Goal: Navigation & Orientation: Find specific page/section

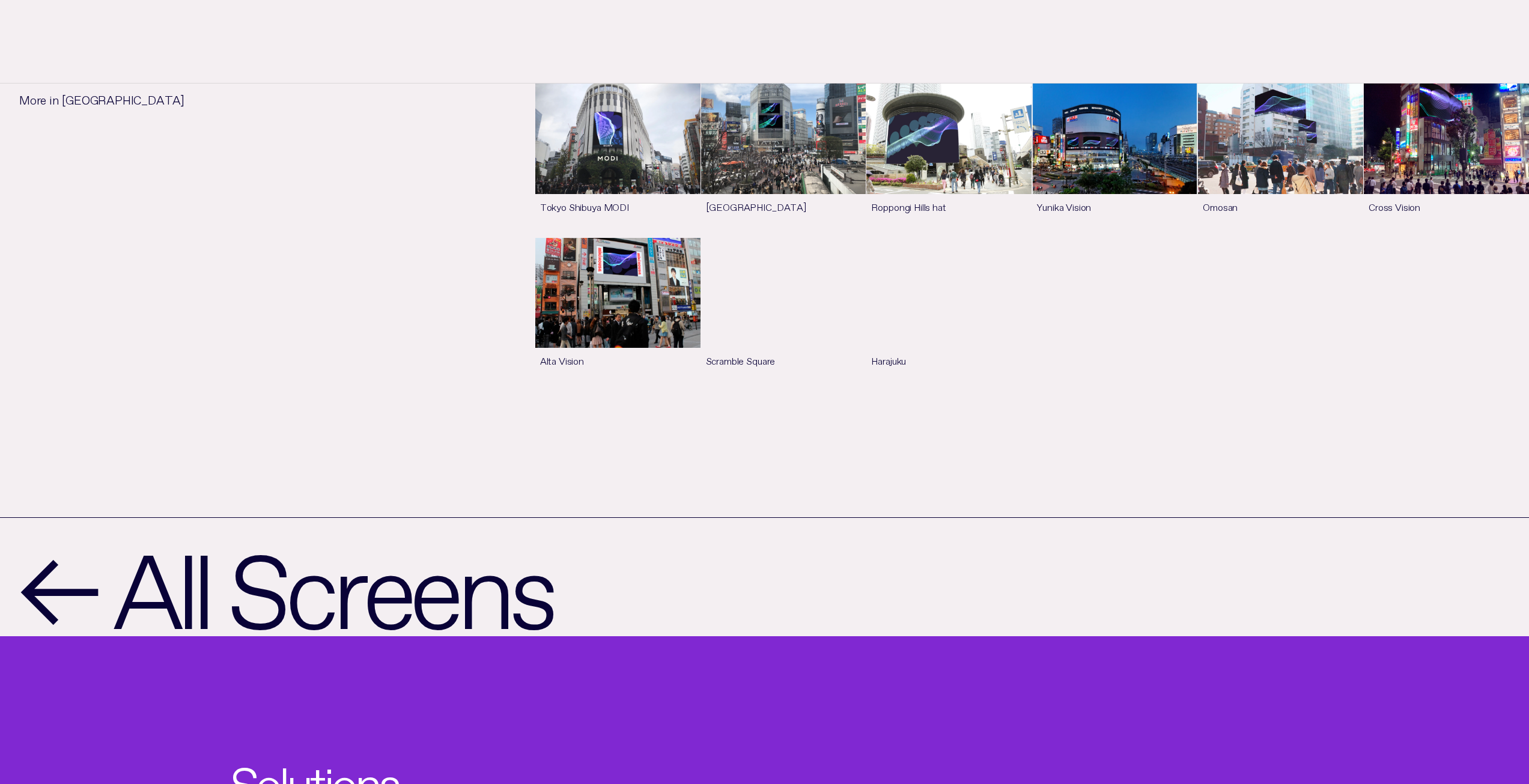
scroll to position [1381, 0]
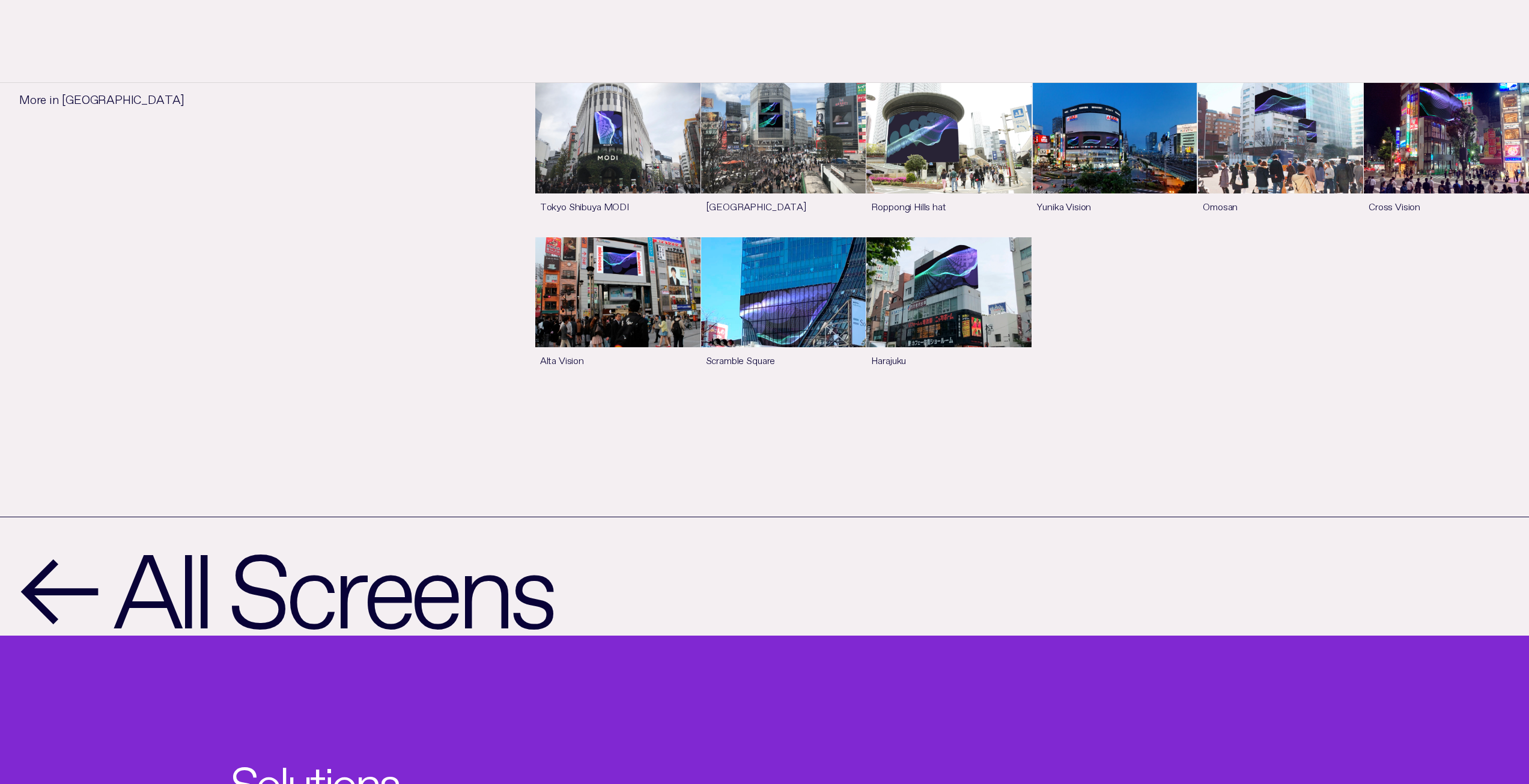
drag, startPoint x: 1423, startPoint y: 228, endPoint x: 1439, endPoint y: 239, distance: 19.4
click at [1439, 236] on link "See more" at bounding box center [1446, 160] width 165 height 153
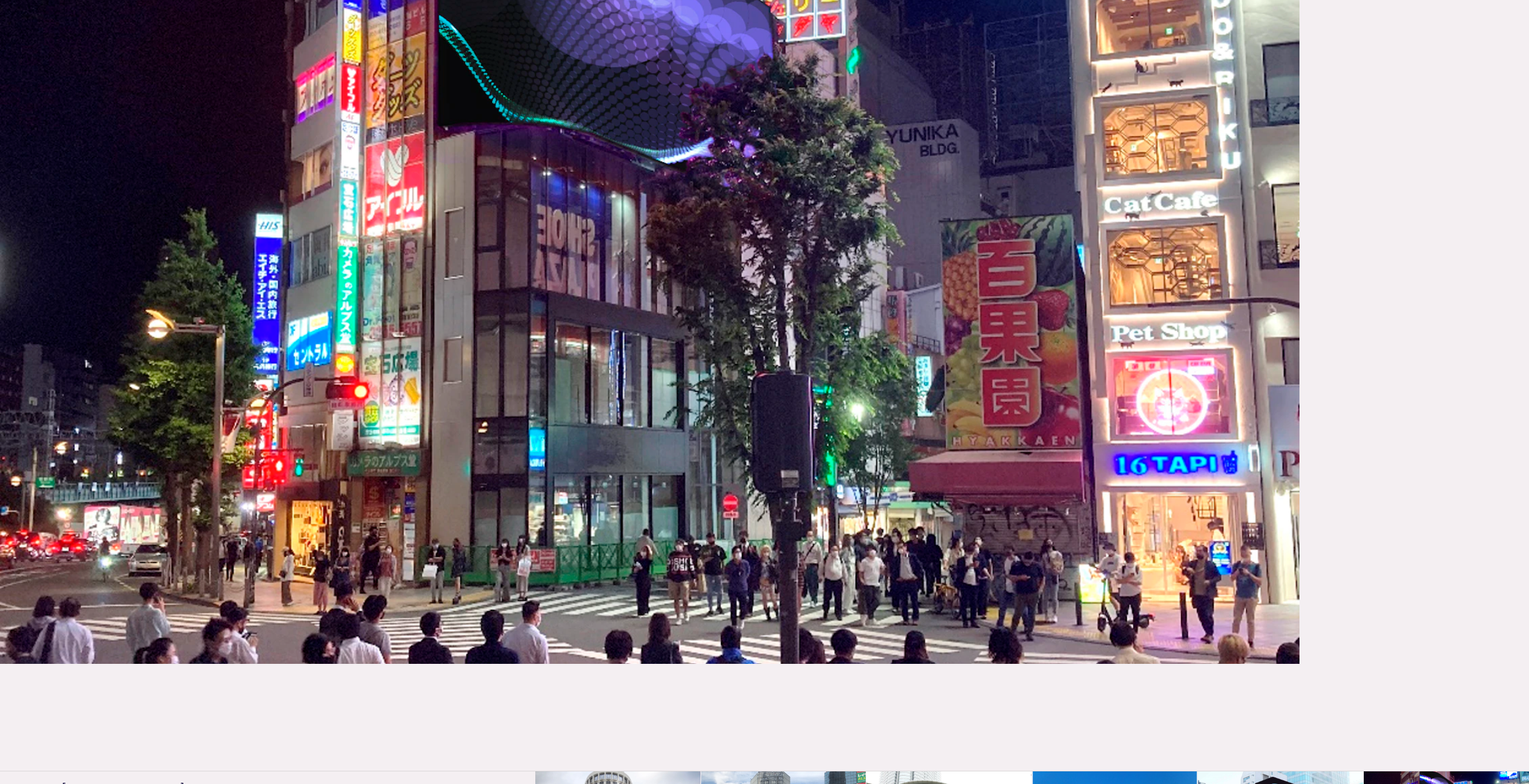
scroll to position [481, 0]
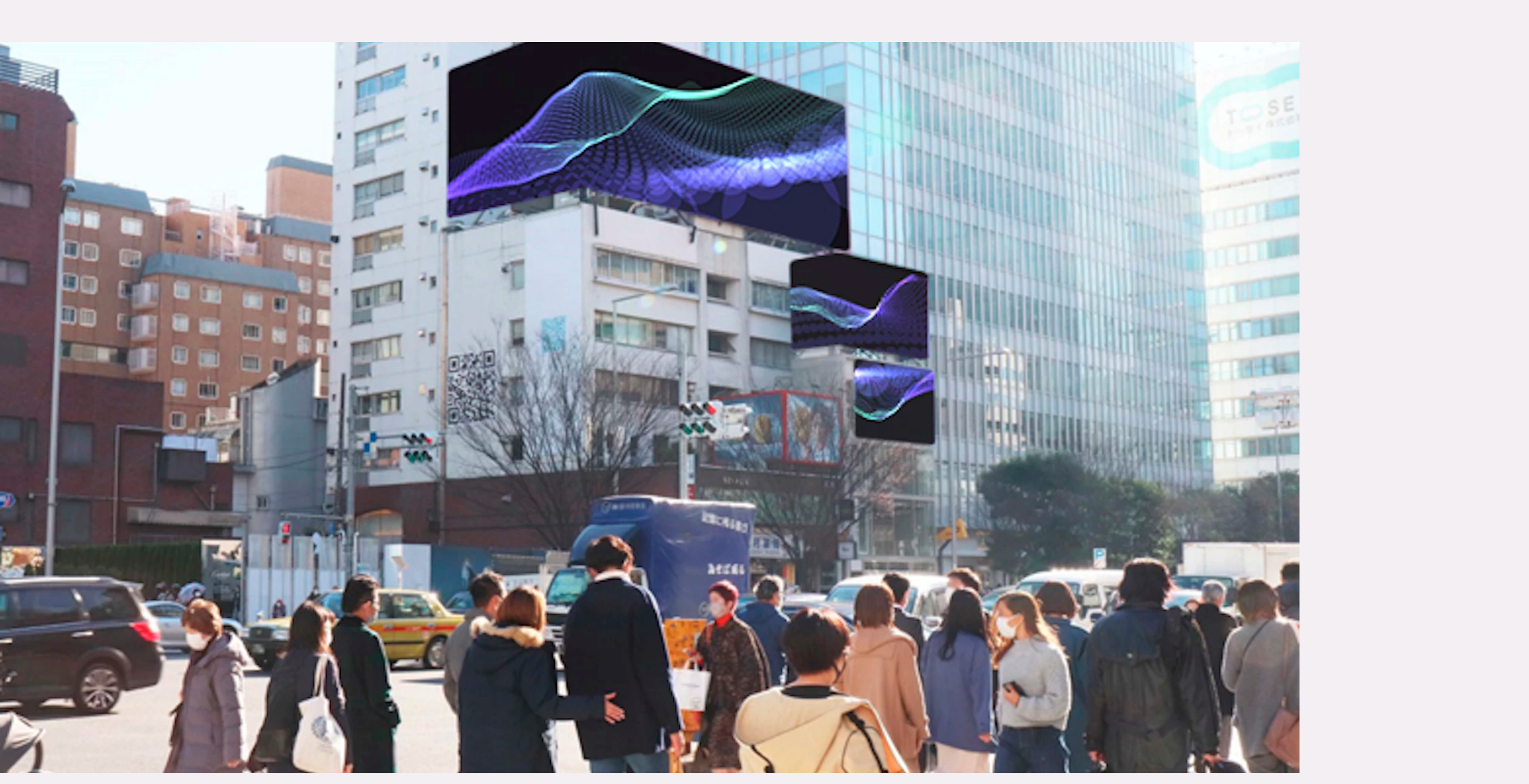
scroll to position [363, 0]
